Goal: Transaction & Acquisition: Download file/media

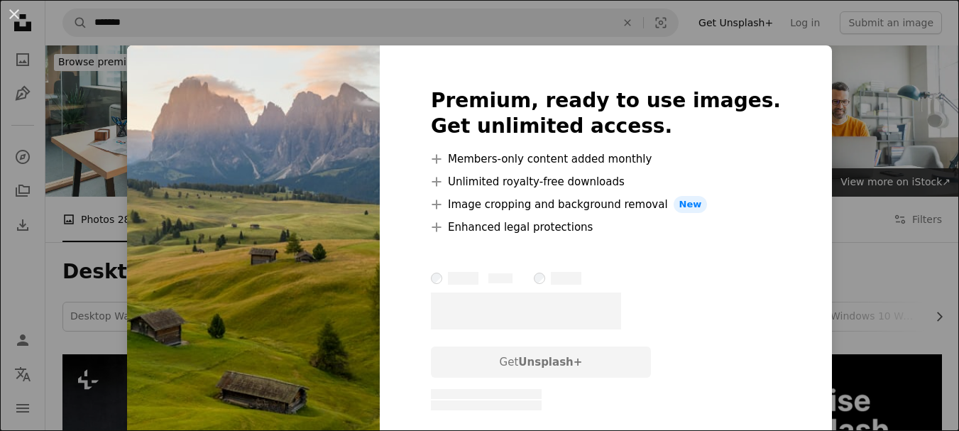
scroll to position [1135, 0]
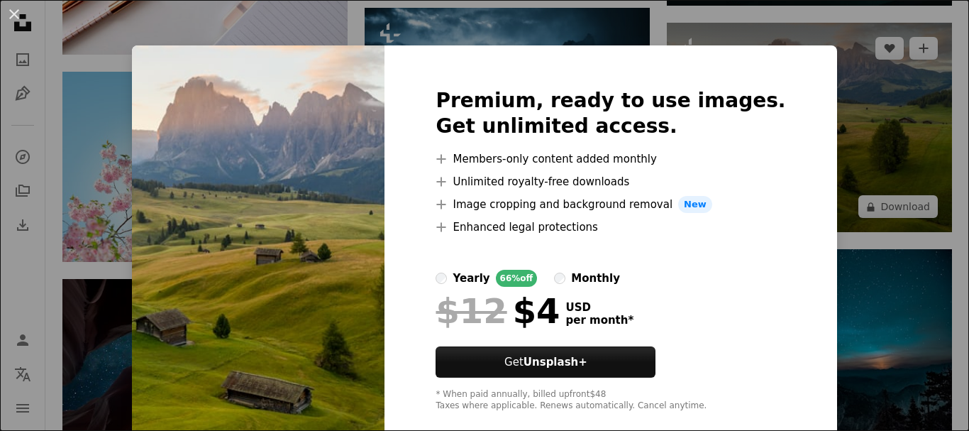
drag, startPoint x: 879, startPoint y: 175, endPoint x: 868, endPoint y: 162, distance: 17.1
click at [879, 175] on div "An X shape Premium, ready to use images. Get unlimited access. A plus sign Memb…" at bounding box center [484, 215] width 969 height 431
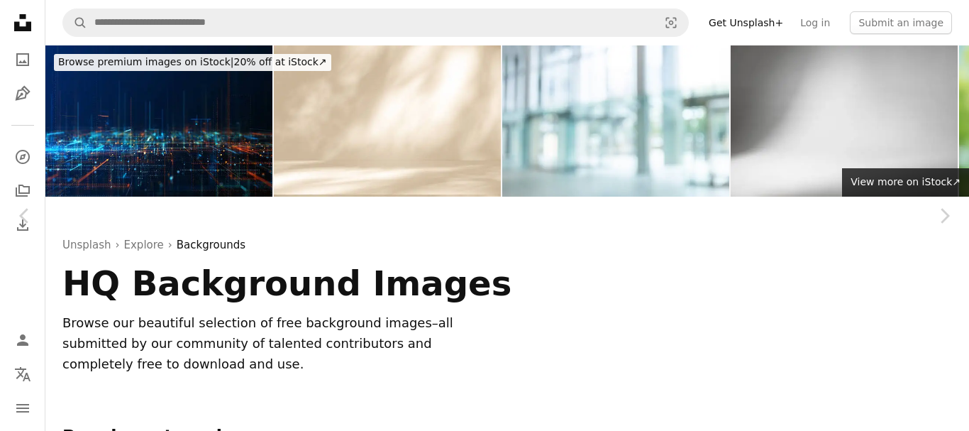
scroll to position [3371, 0]
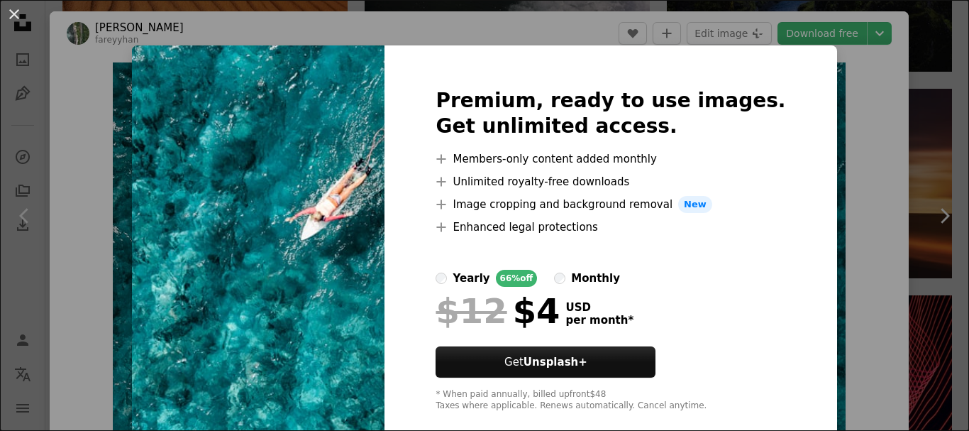
click at [835, 96] on div "An X shape Premium, ready to use images. Get unlimited access. A plus sign Memb…" at bounding box center [484, 215] width 969 height 431
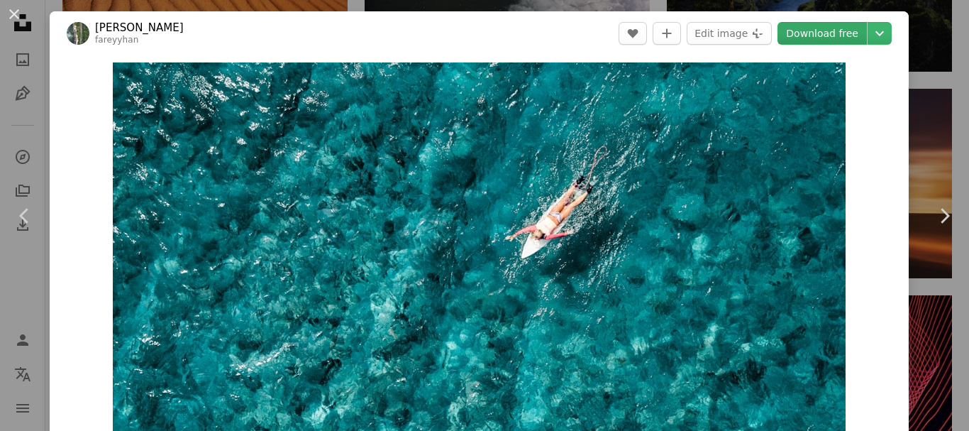
click at [836, 35] on link "Download free" at bounding box center [822, 33] width 89 height 23
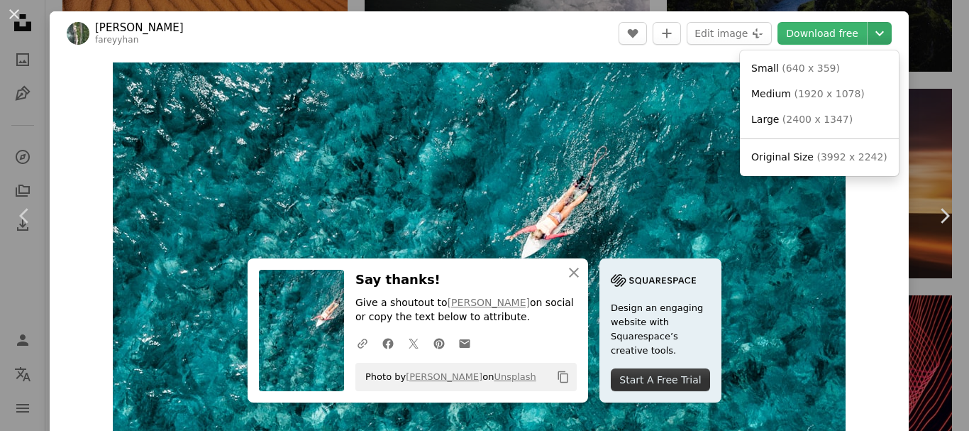
click at [868, 30] on icon "Chevron down" at bounding box center [879, 33] width 23 height 17
click at [805, 122] on span "( 2400 x 1347 )" at bounding box center [818, 119] width 70 height 11
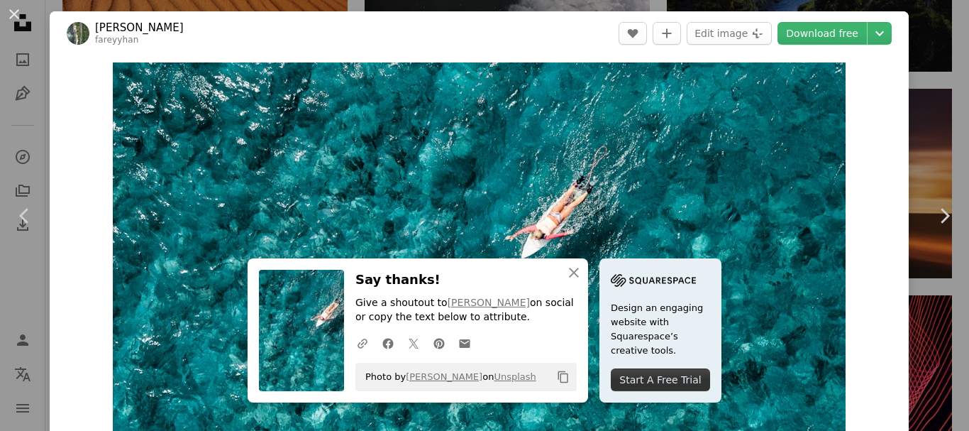
click at [22, 56] on div "An X shape Chevron left Chevron right An X shape Close Say thanks! Give a shout…" at bounding box center [484, 215] width 969 height 431
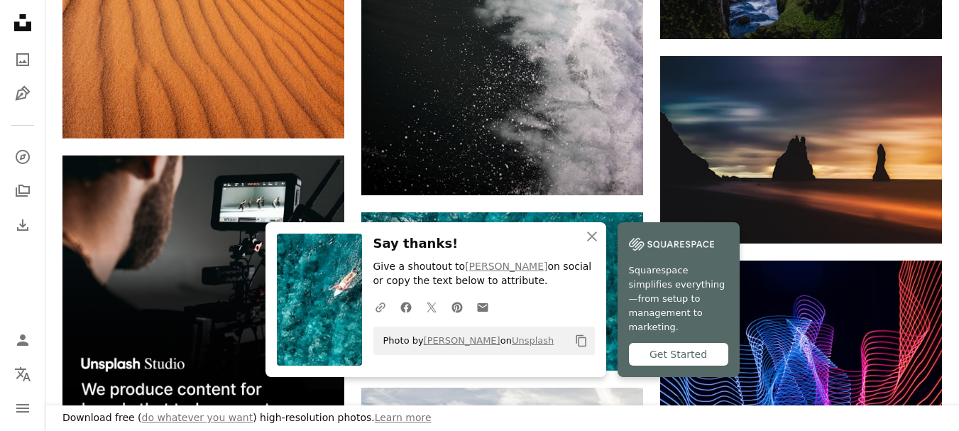
click at [304, 292] on img at bounding box center [319, 299] width 85 height 132
click at [298, 309] on img at bounding box center [319, 299] width 85 height 132
click at [298, 307] on img at bounding box center [319, 299] width 85 height 132
click at [333, 267] on img at bounding box center [319, 299] width 85 height 132
click at [594, 245] on icon "An X shape" at bounding box center [591, 236] width 17 height 17
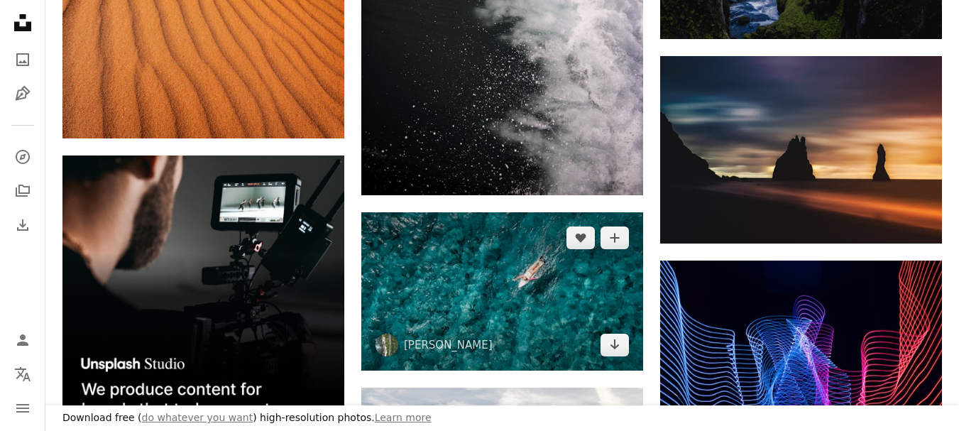
click at [570, 263] on img at bounding box center [502, 291] width 282 height 158
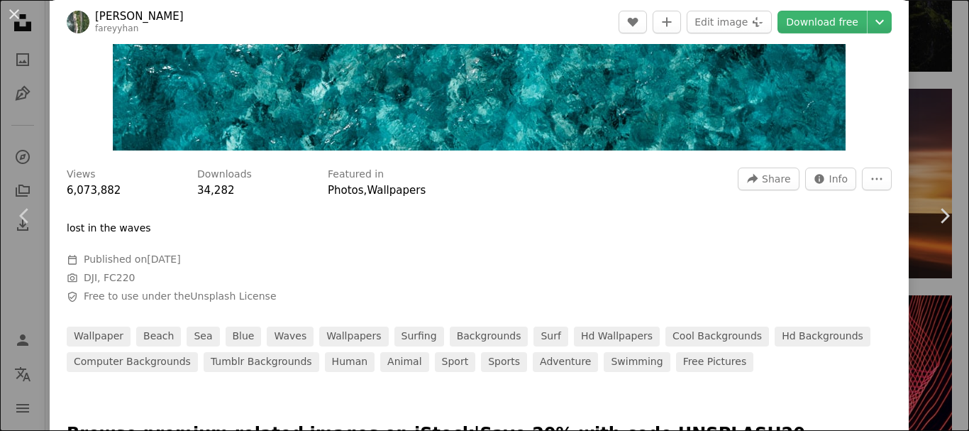
scroll to position [355, 0]
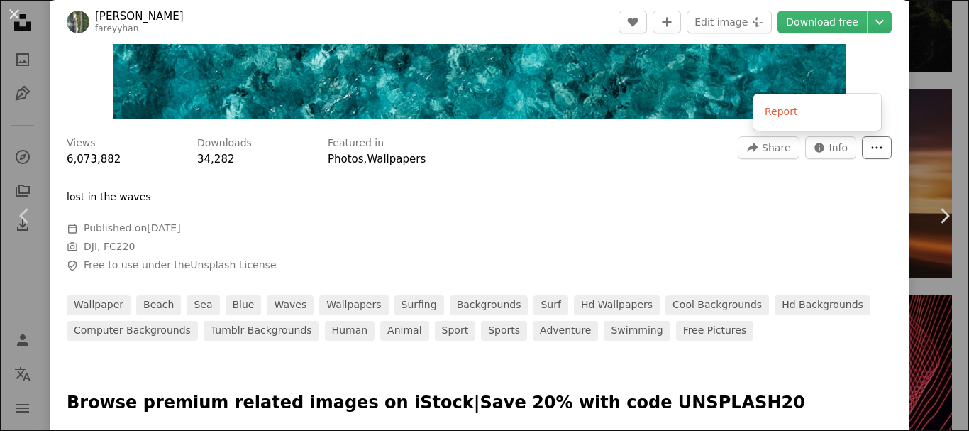
click at [862, 147] on button "More Actions" at bounding box center [877, 147] width 30 height 23
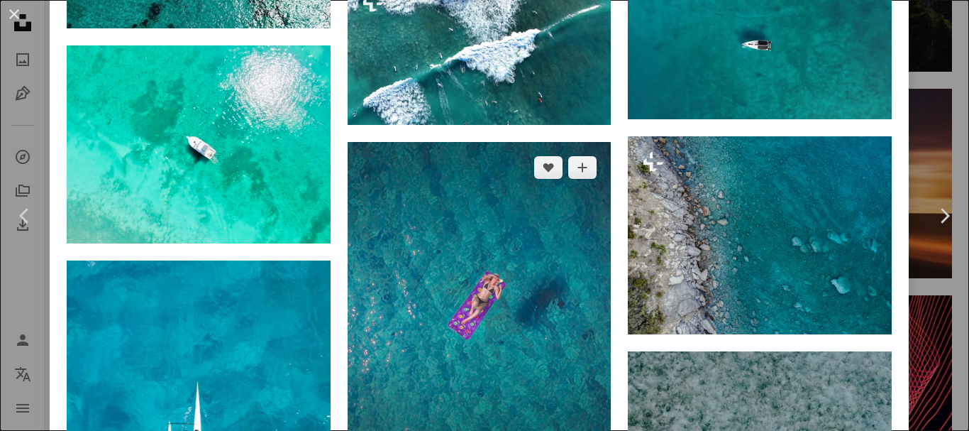
scroll to position [4779, 0]
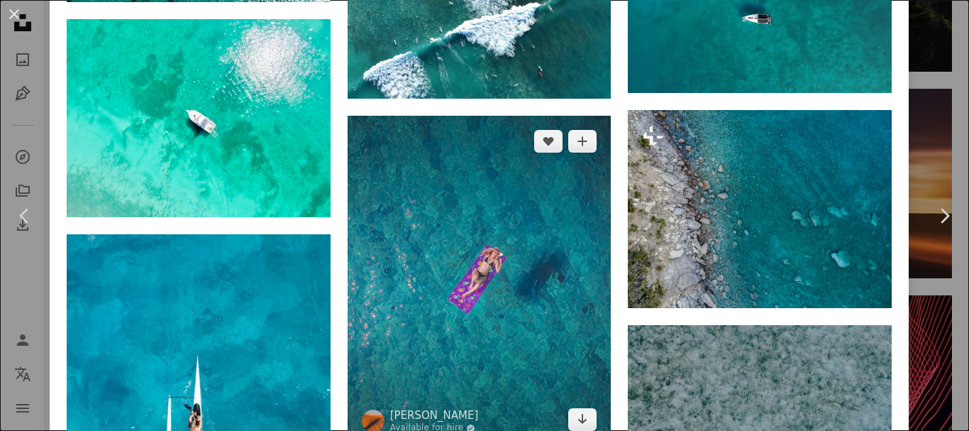
click at [460, 312] on img at bounding box center [480, 281] width 264 height 330
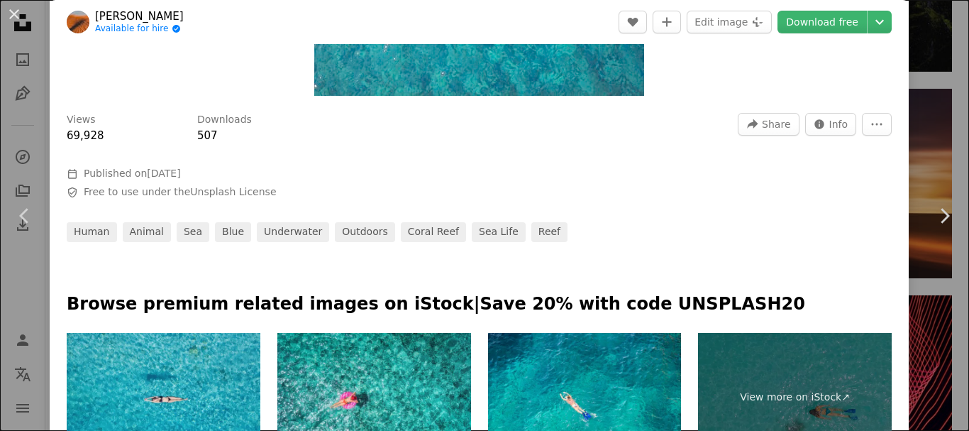
scroll to position [355, 0]
